Goal: Navigation & Orientation: Find specific page/section

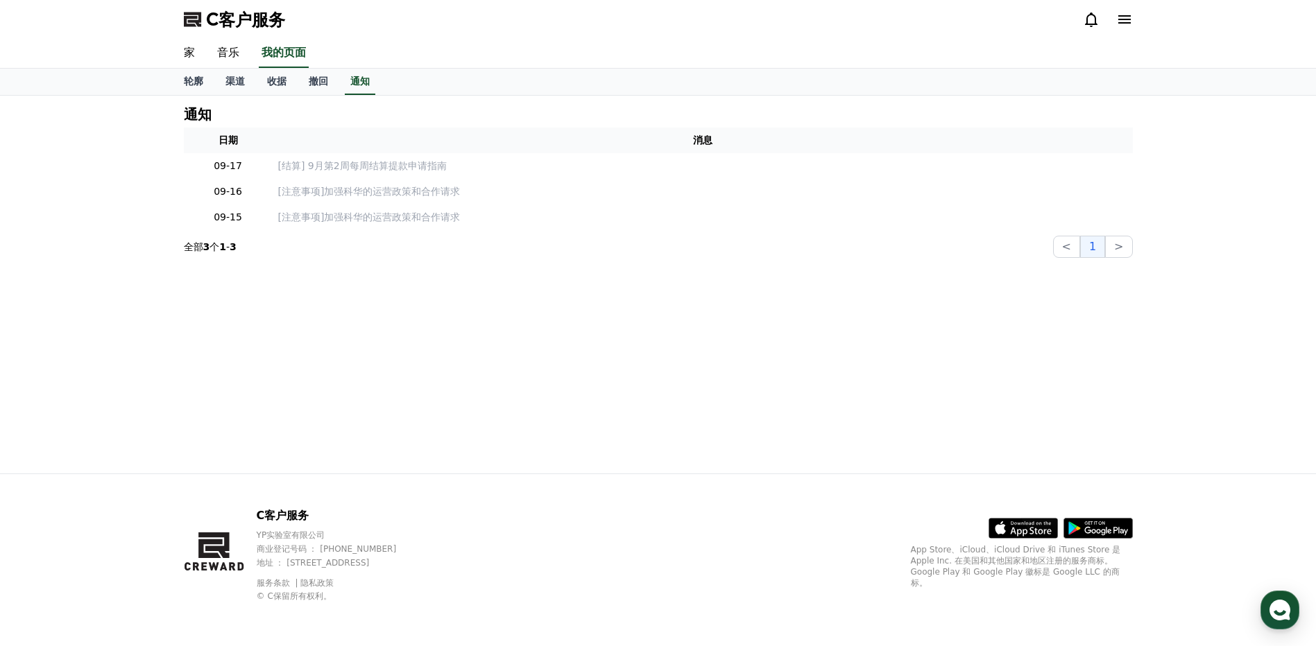
click at [241, 83] on font "渠道" at bounding box center [234, 81] width 19 height 11
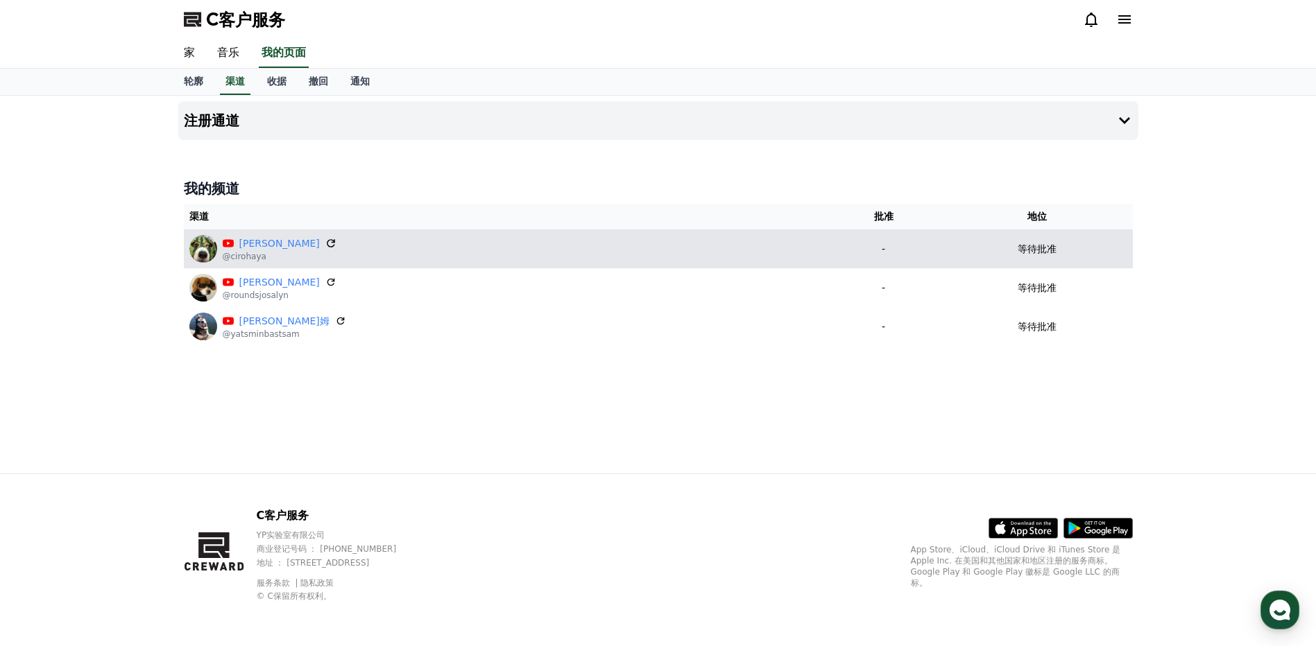
click at [325, 243] on icon at bounding box center [331, 243] width 12 height 12
click at [1036, 247] on p "等待批准" at bounding box center [1037, 249] width 39 height 15
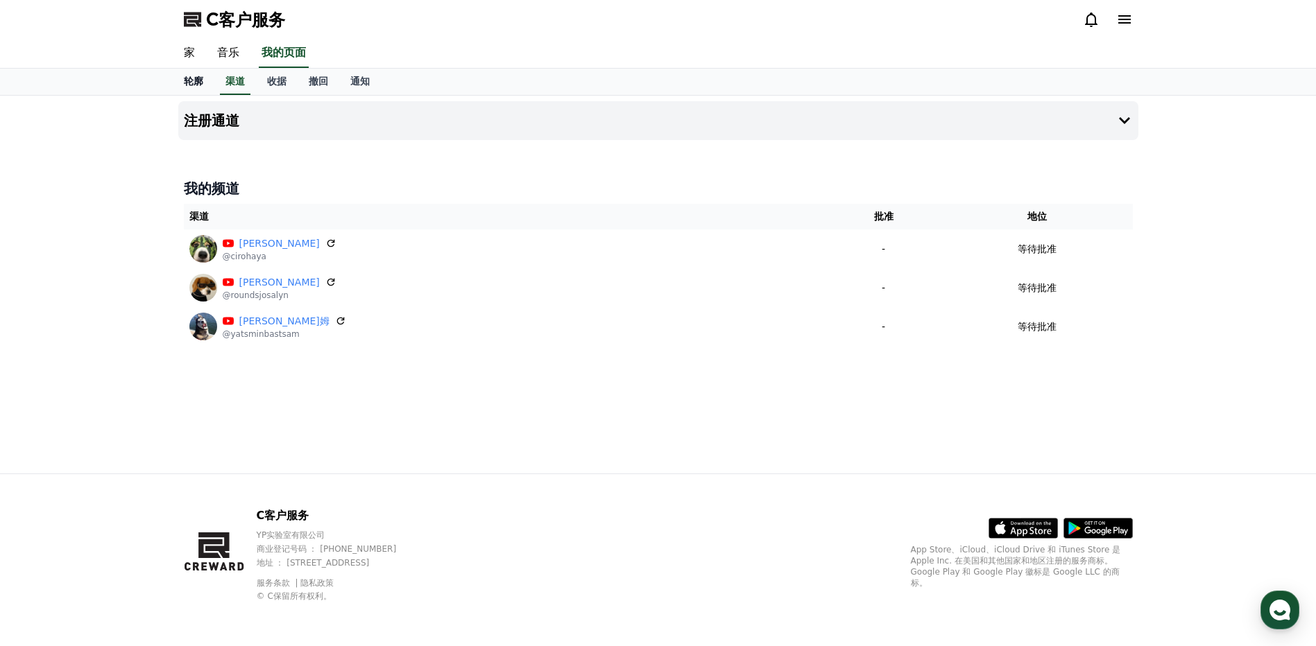
click at [195, 78] on font "轮廓" at bounding box center [193, 81] width 19 height 11
select select "**********"
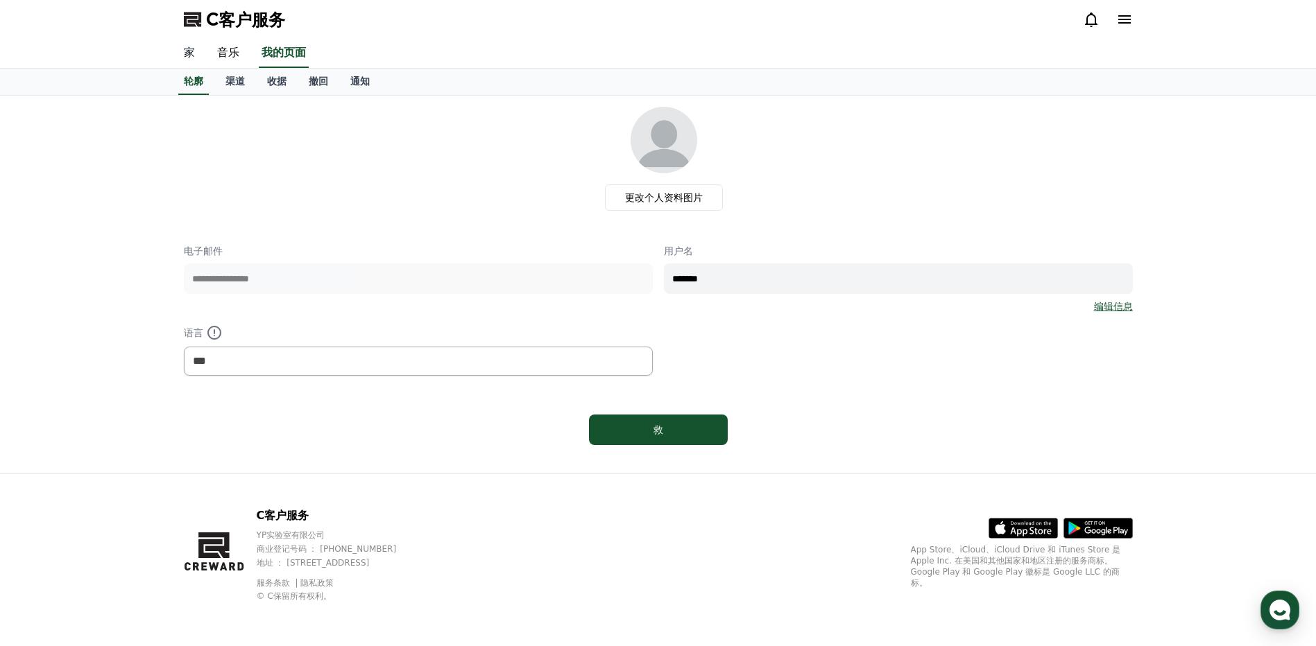
click at [196, 53] on link "家" at bounding box center [189, 53] width 33 height 29
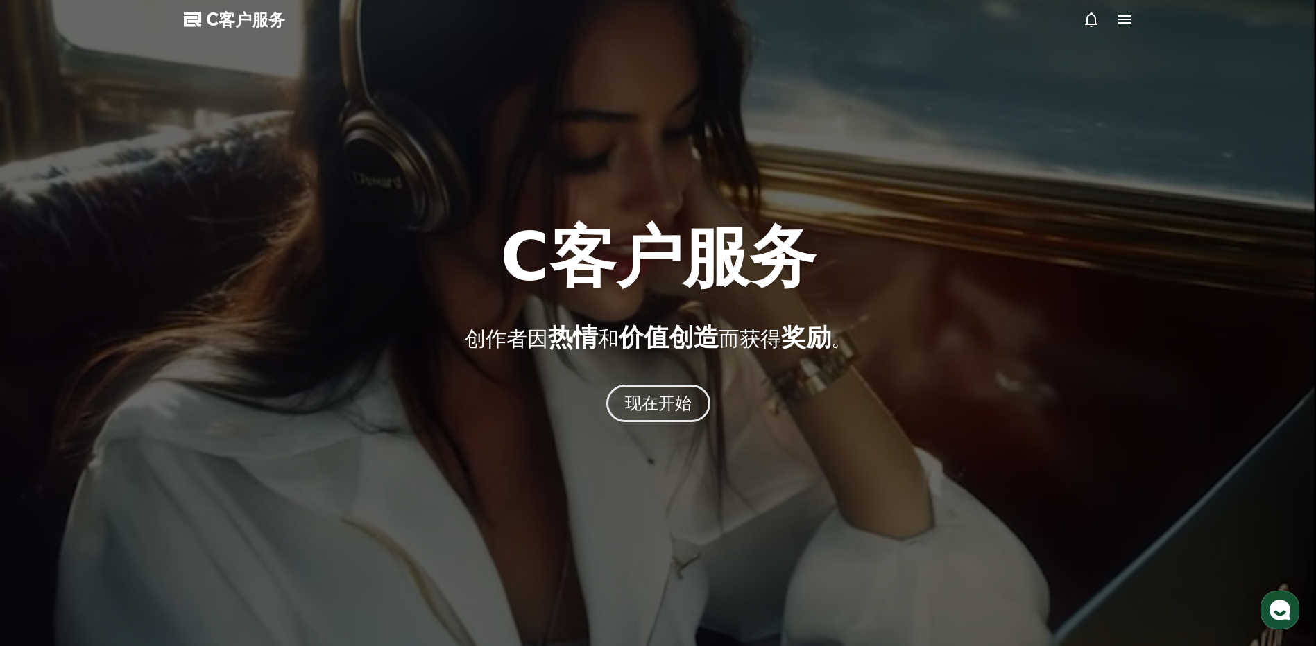
click at [666, 423] on div at bounding box center [658, 323] width 1316 height 646
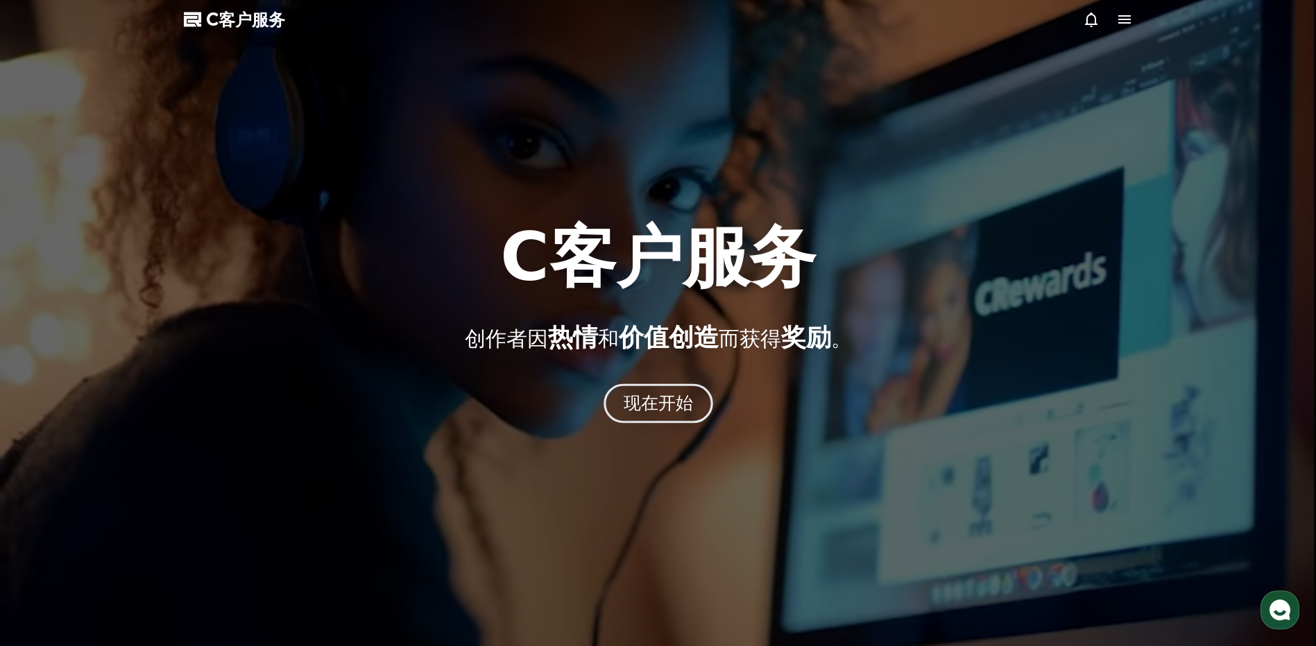
click at [666, 411] on font "现在开始" at bounding box center [658, 403] width 70 height 20
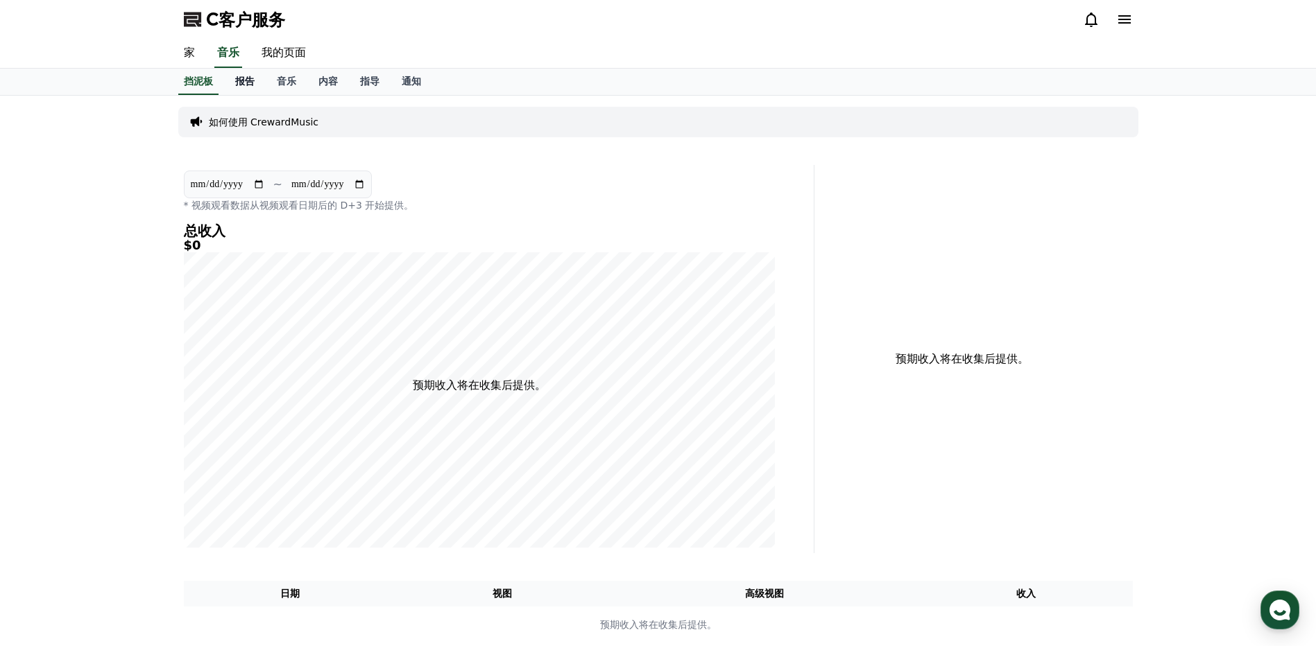
click at [248, 77] on font "报告" at bounding box center [244, 81] width 19 height 11
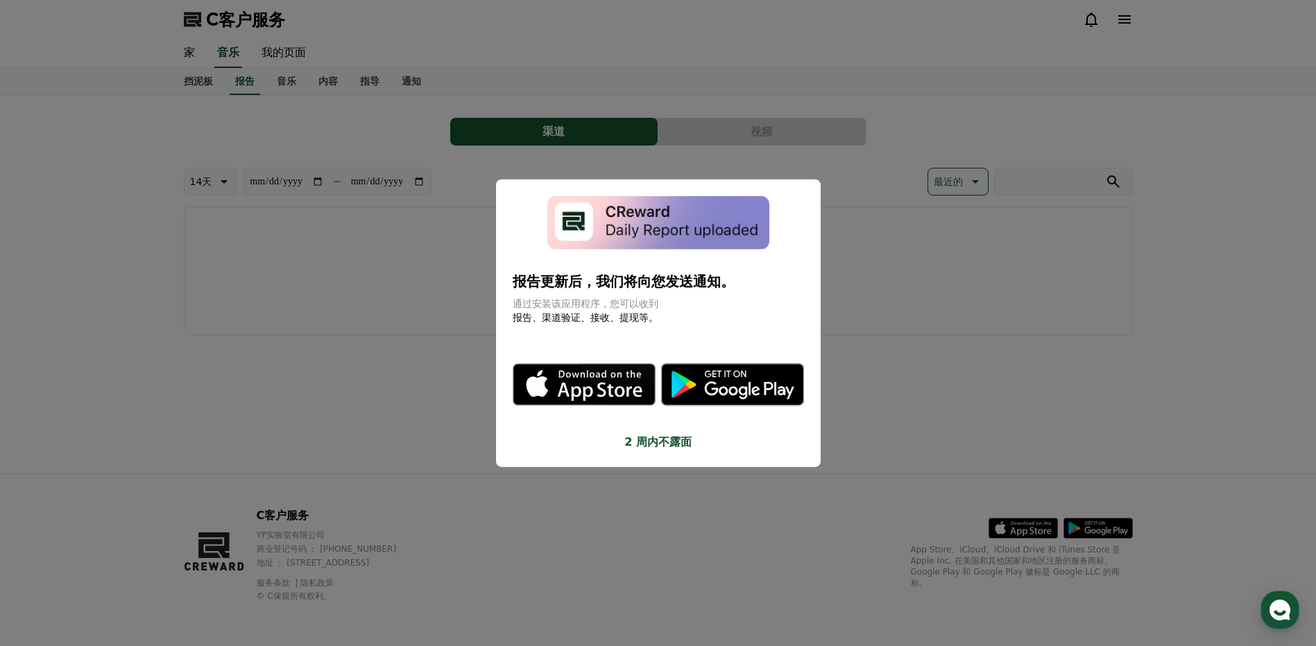
click at [420, 278] on button "关闭模态" at bounding box center [658, 323] width 1316 height 646
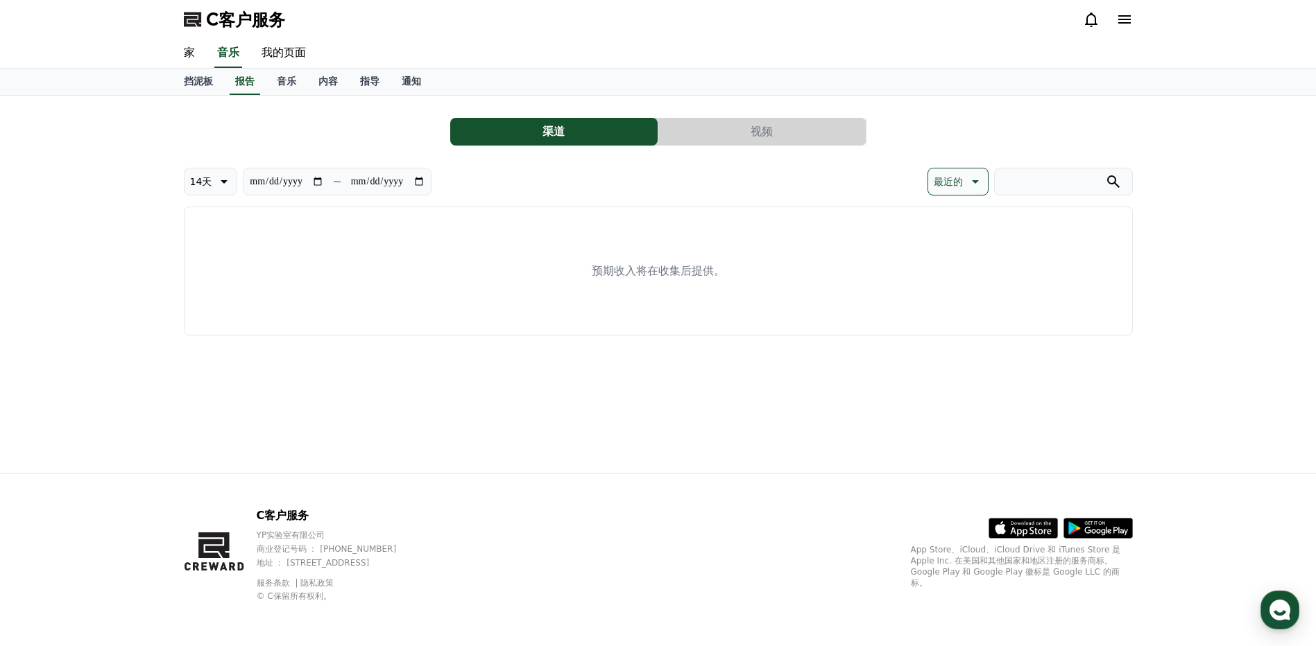
click at [1124, 24] on icon at bounding box center [1124, 19] width 17 height 17
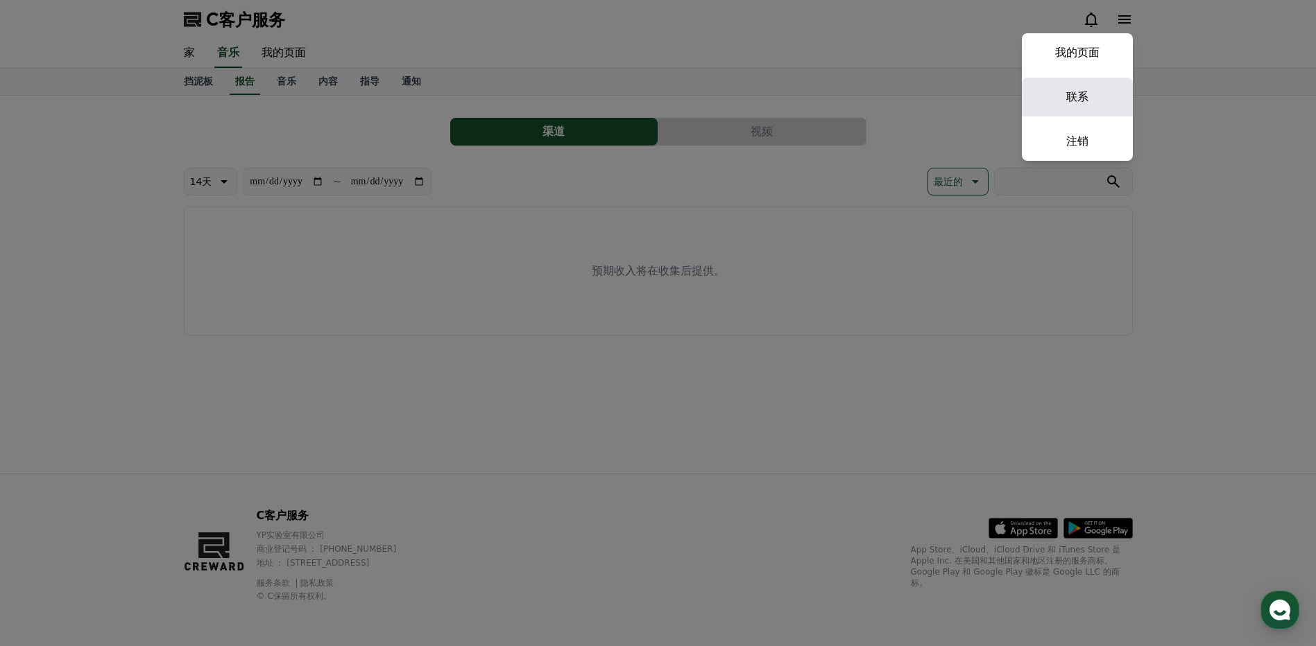
click at [1082, 99] on link "联系" at bounding box center [1077, 97] width 111 height 39
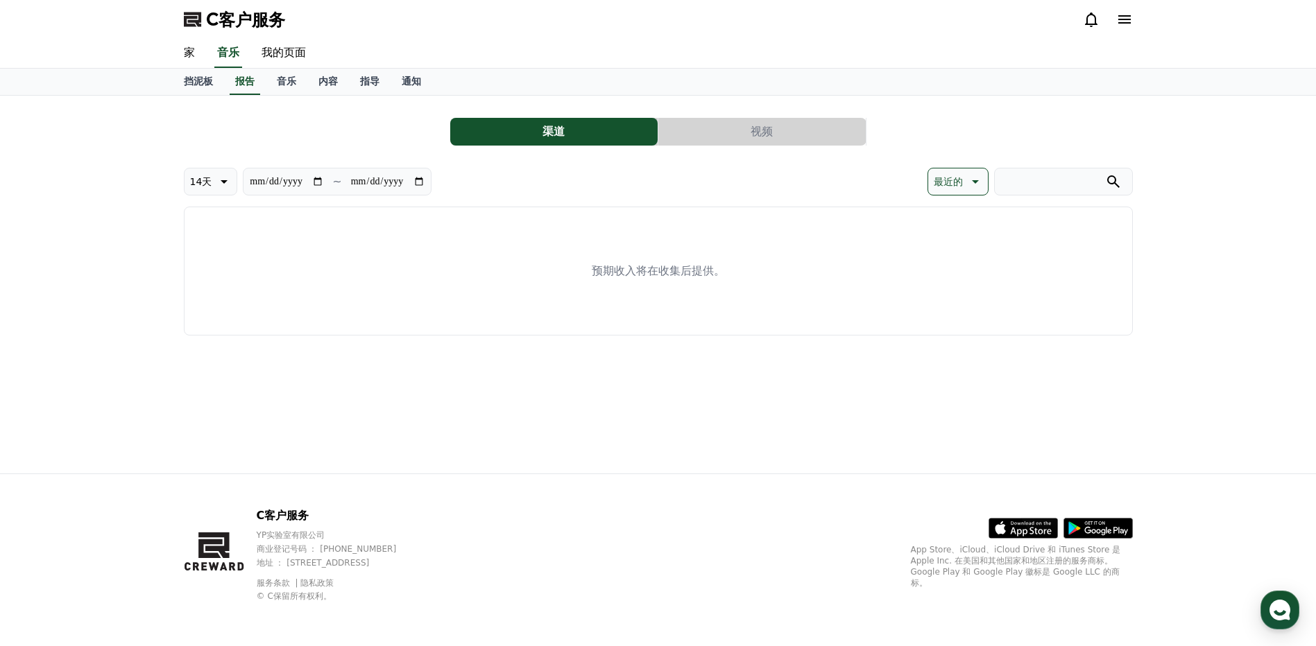
click at [982, 415] on div "**********" at bounding box center [658, 285] width 971 height 378
click at [1228, 407] on div "**********" at bounding box center [658, 285] width 1316 height 378
click at [820, 130] on button "视频" at bounding box center [761, 132] width 207 height 28
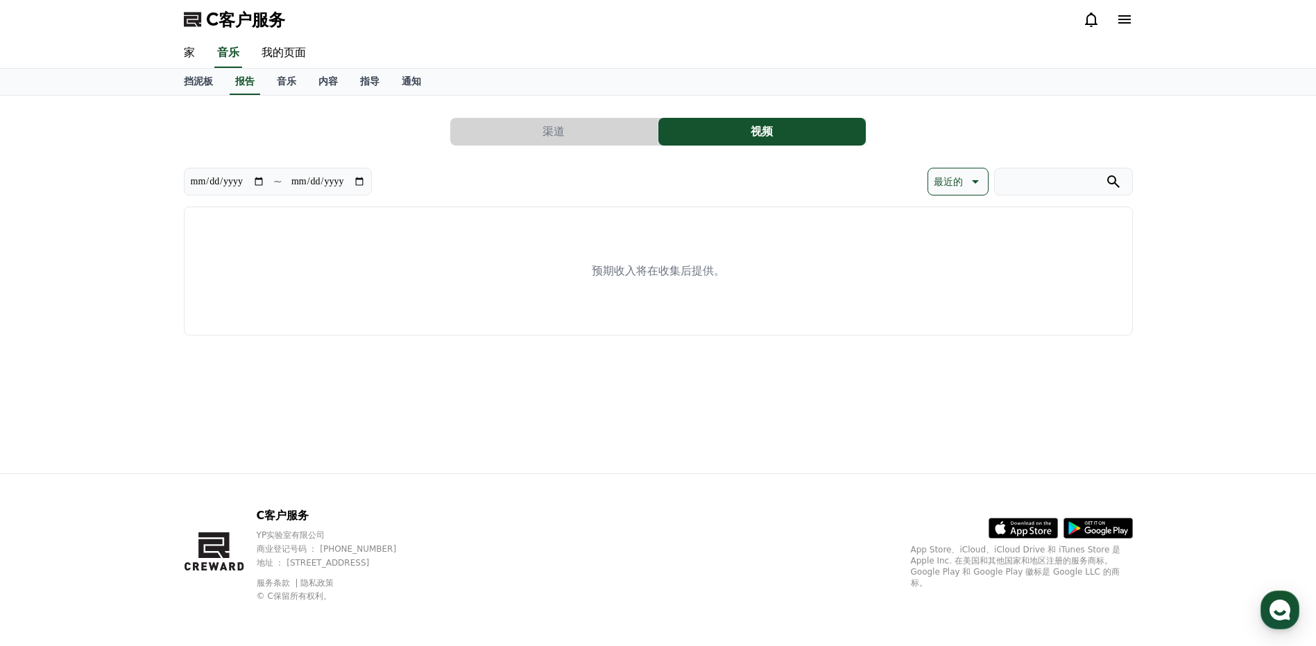
click at [615, 128] on button "渠道" at bounding box center [553, 132] width 207 height 28
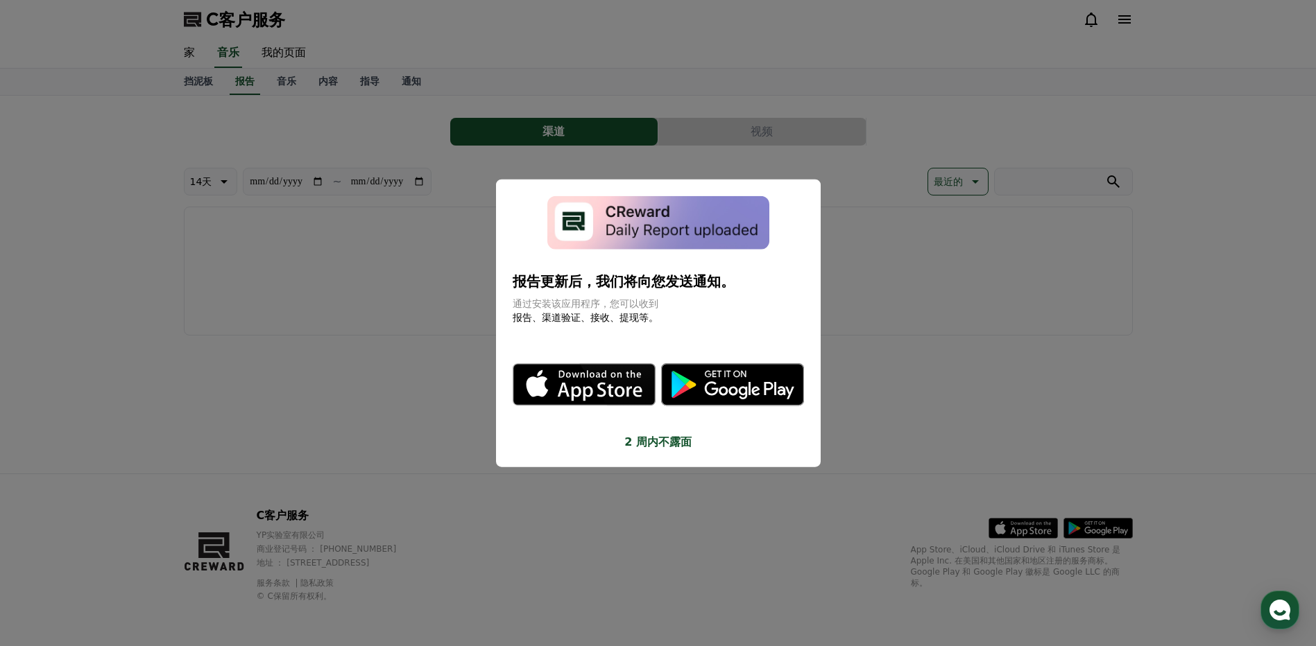
click at [975, 268] on button "关闭模态" at bounding box center [658, 323] width 1316 height 646
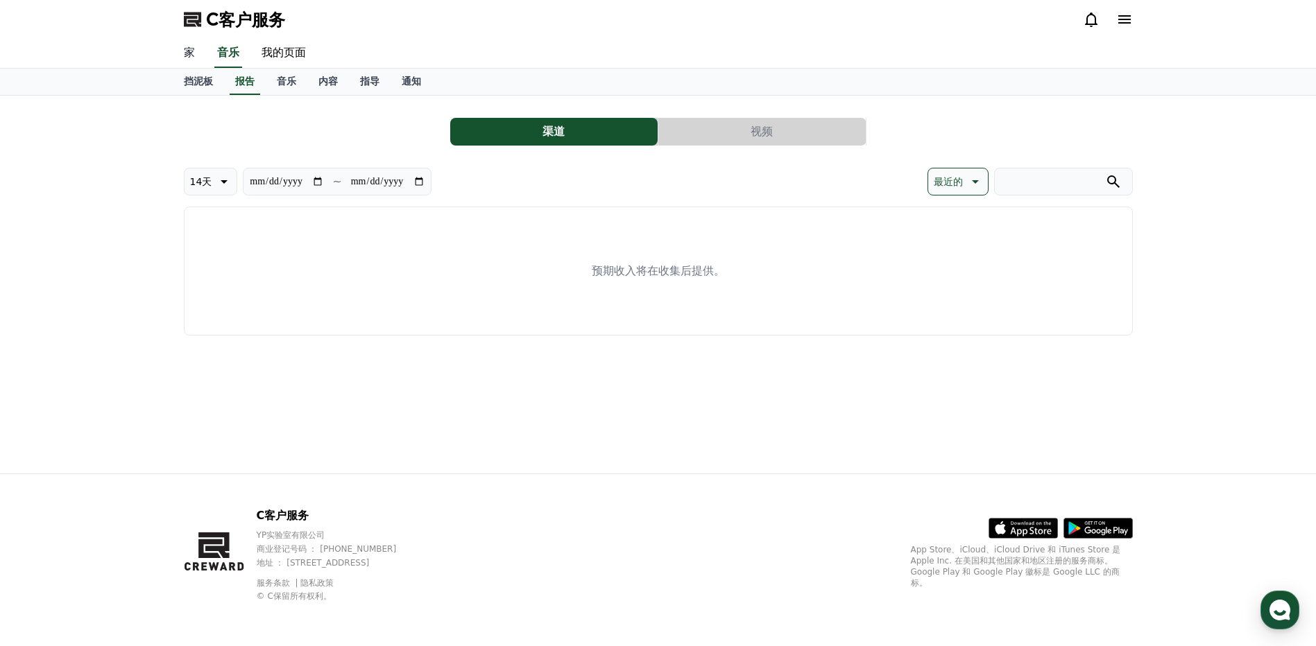
click at [184, 49] on link "家" at bounding box center [189, 53] width 33 height 29
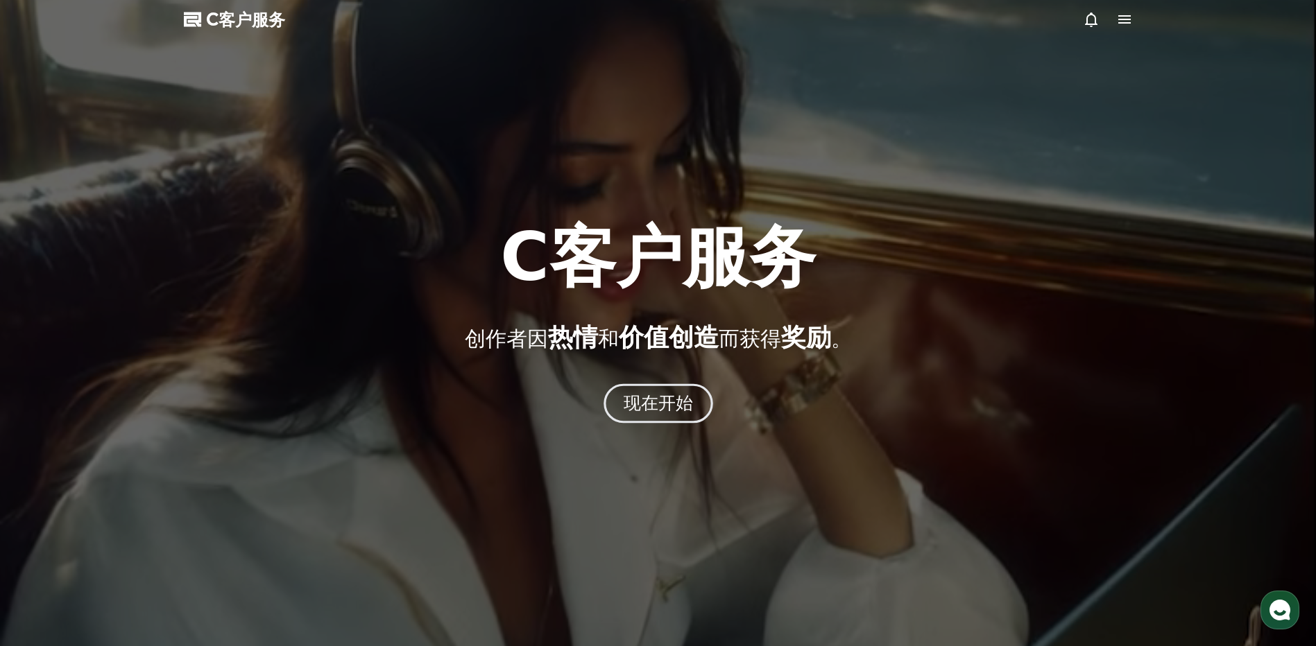
click at [669, 402] on font "现在开始" at bounding box center [658, 403] width 70 height 20
